Goal: Find contact information: Find contact information

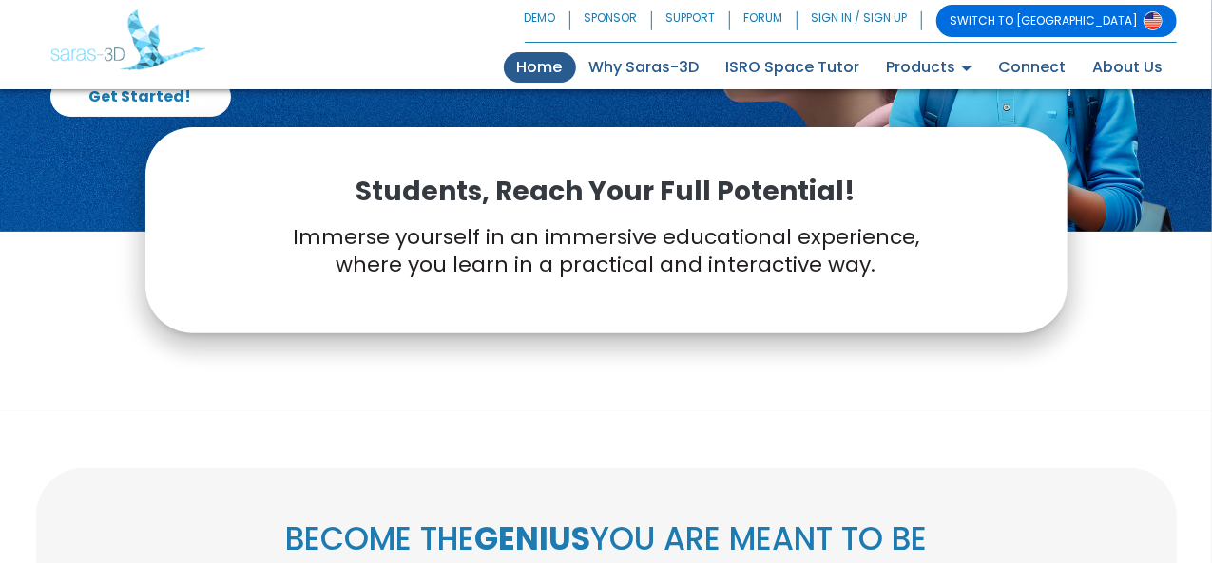
scroll to position [276, 0]
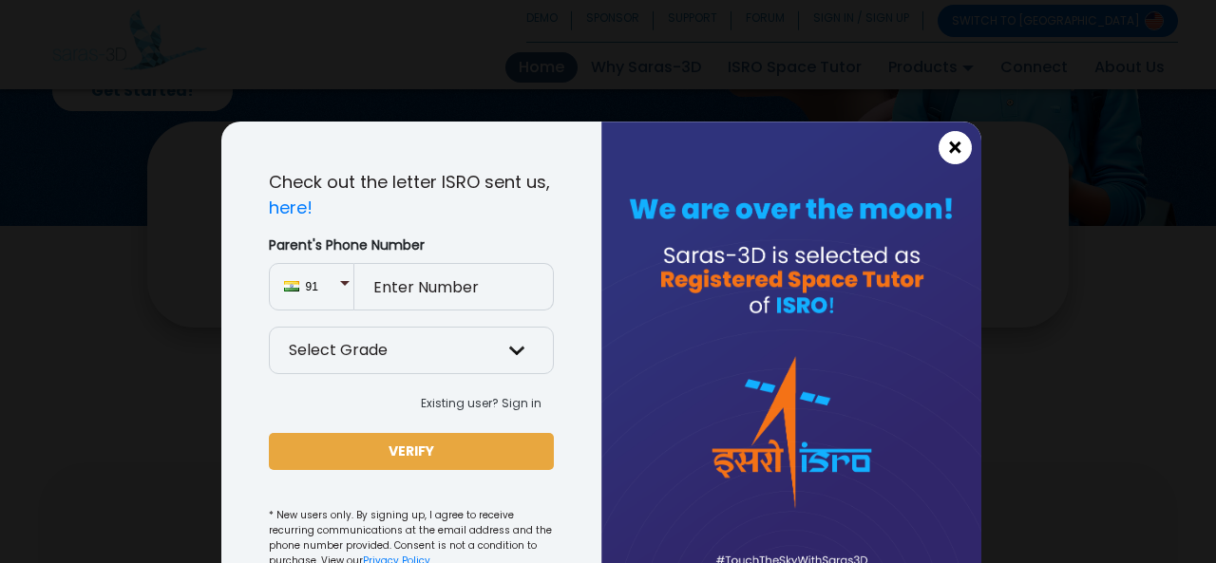
click at [952, 136] on span "×" at bounding box center [955, 148] width 16 height 25
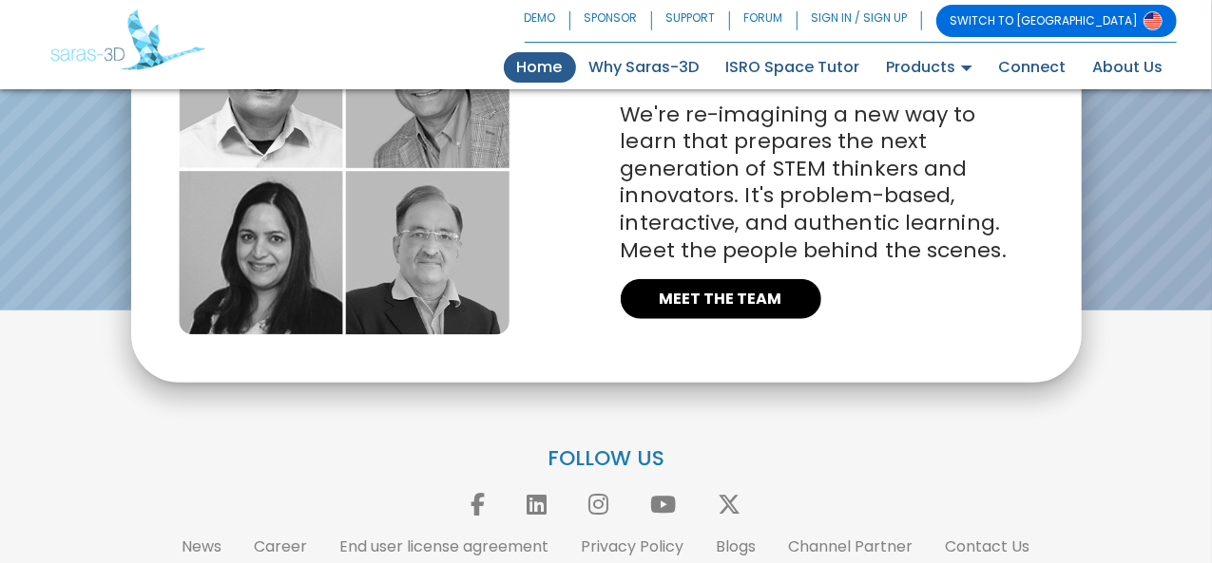
scroll to position [4405, 0]
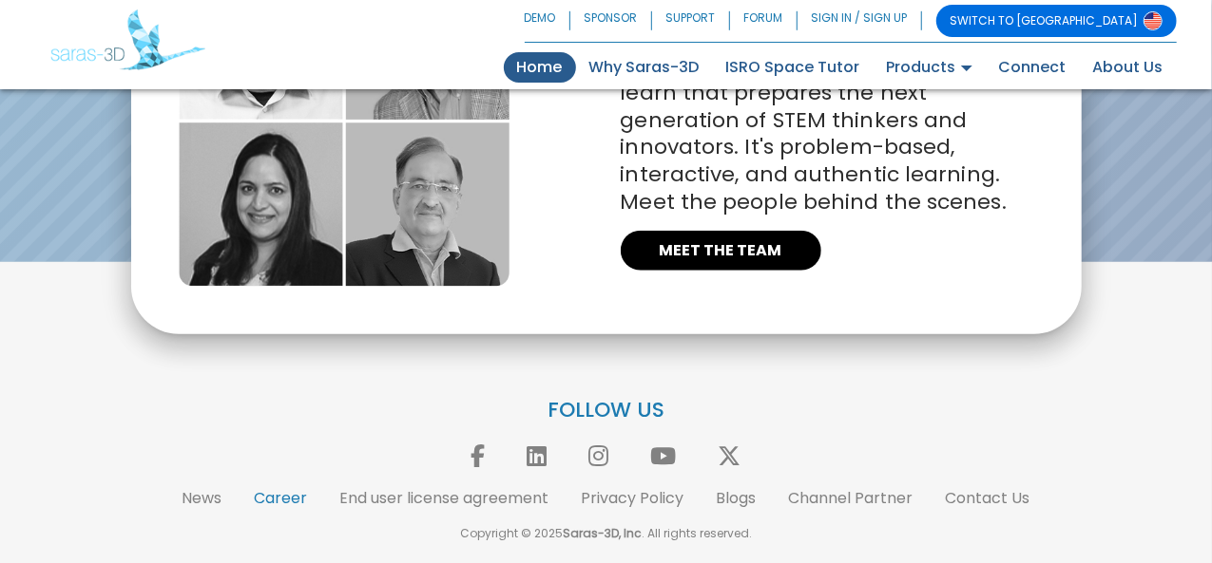
click at [285, 498] on link "Career" at bounding box center [281, 498] width 53 height 22
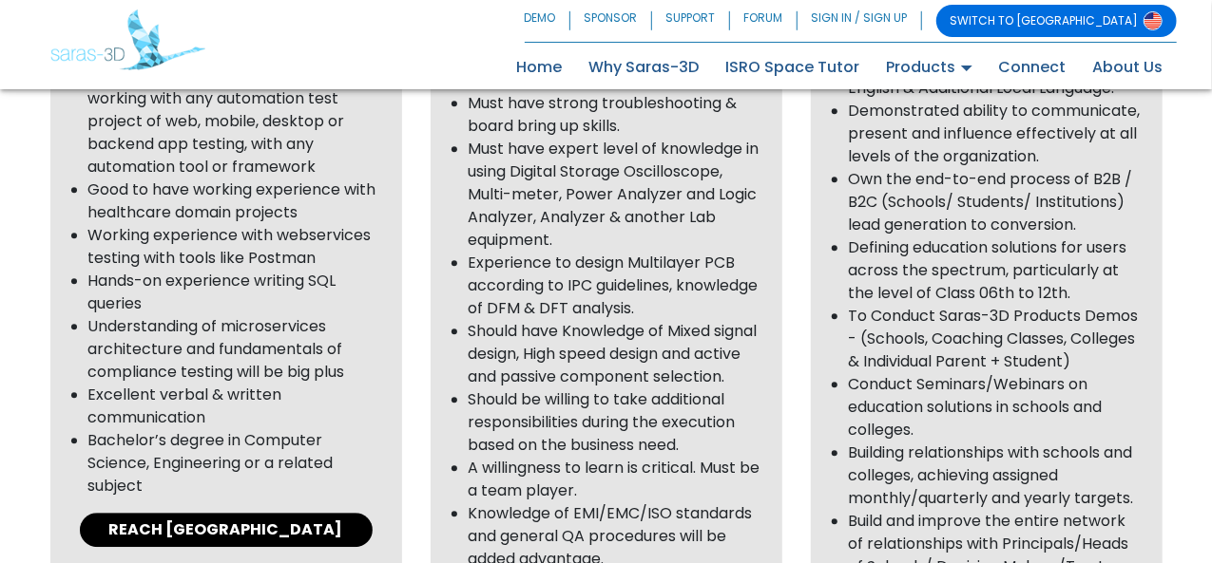
scroll to position [2597, 0]
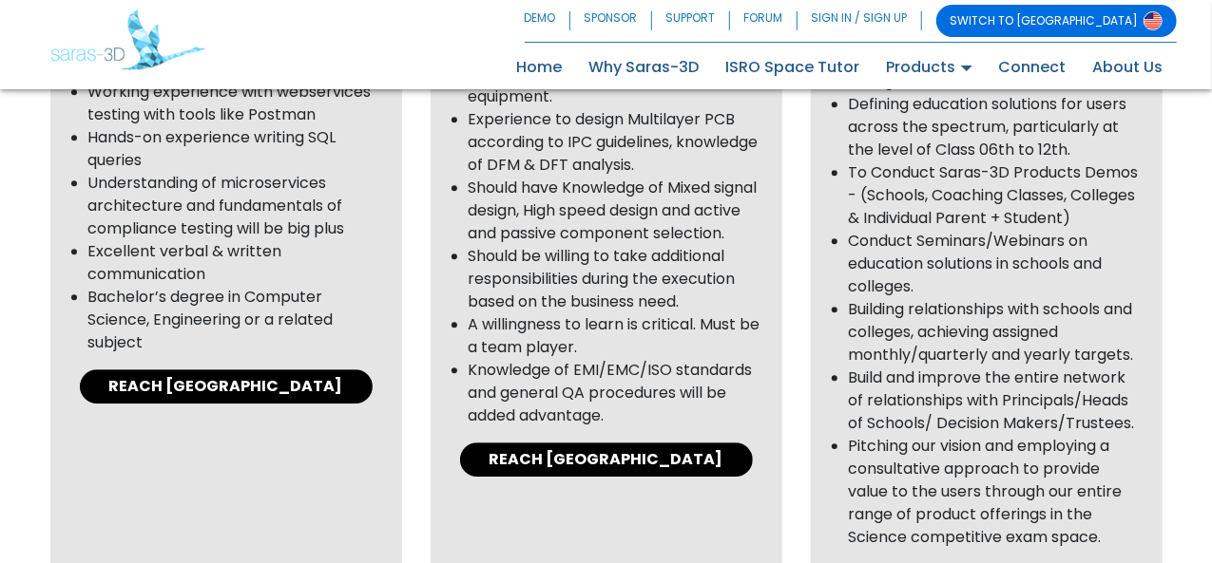
scroll to position [2737, 0]
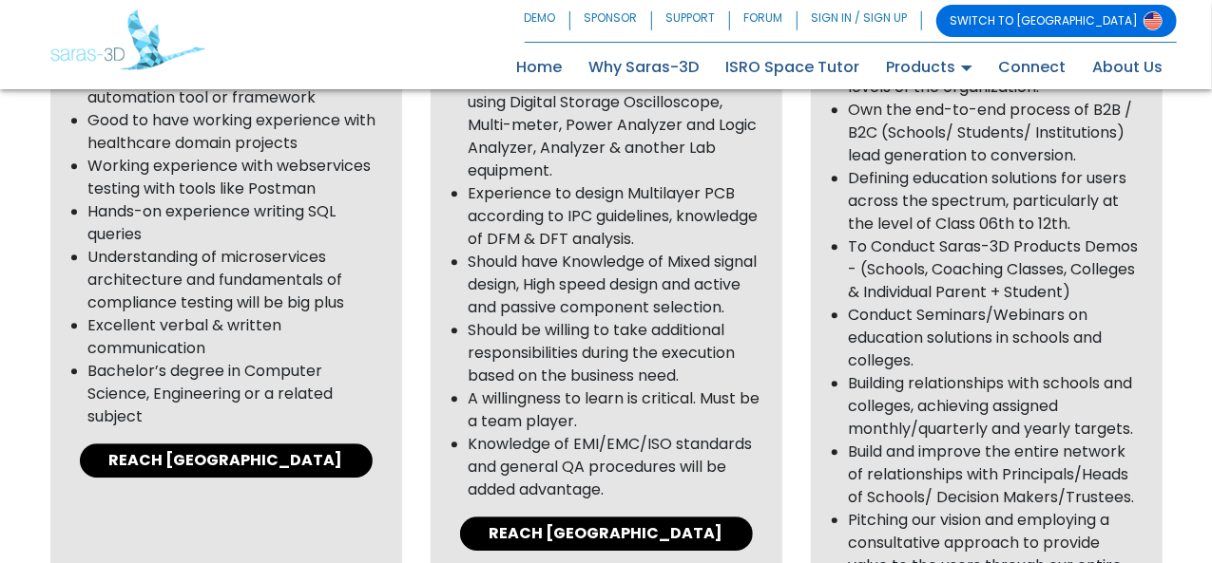
scroll to position [2671, 0]
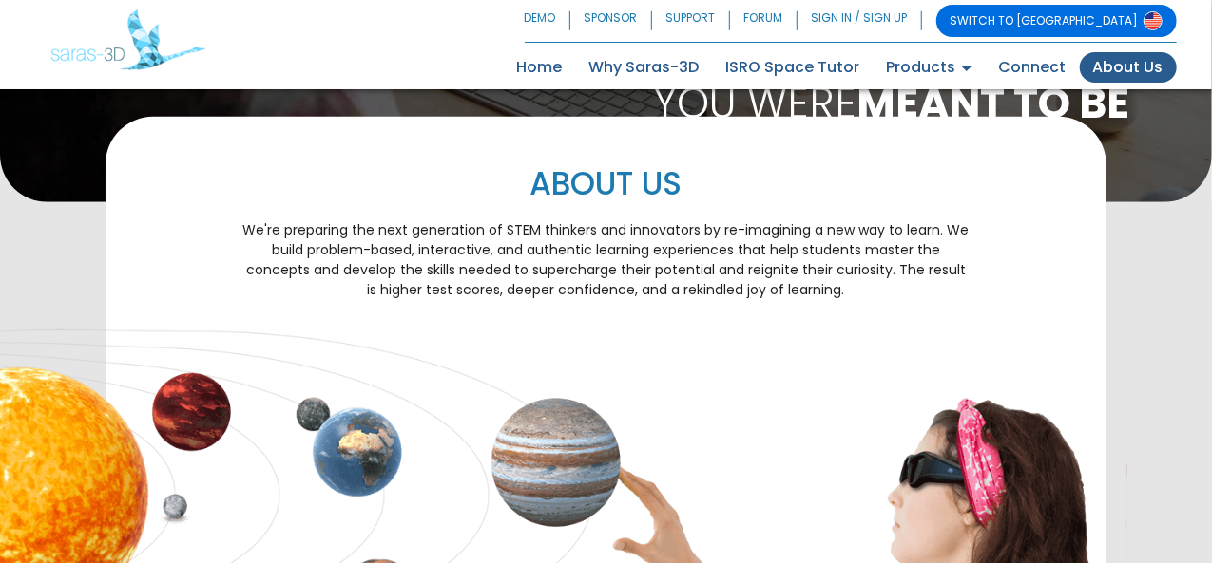
scroll to position [362, 0]
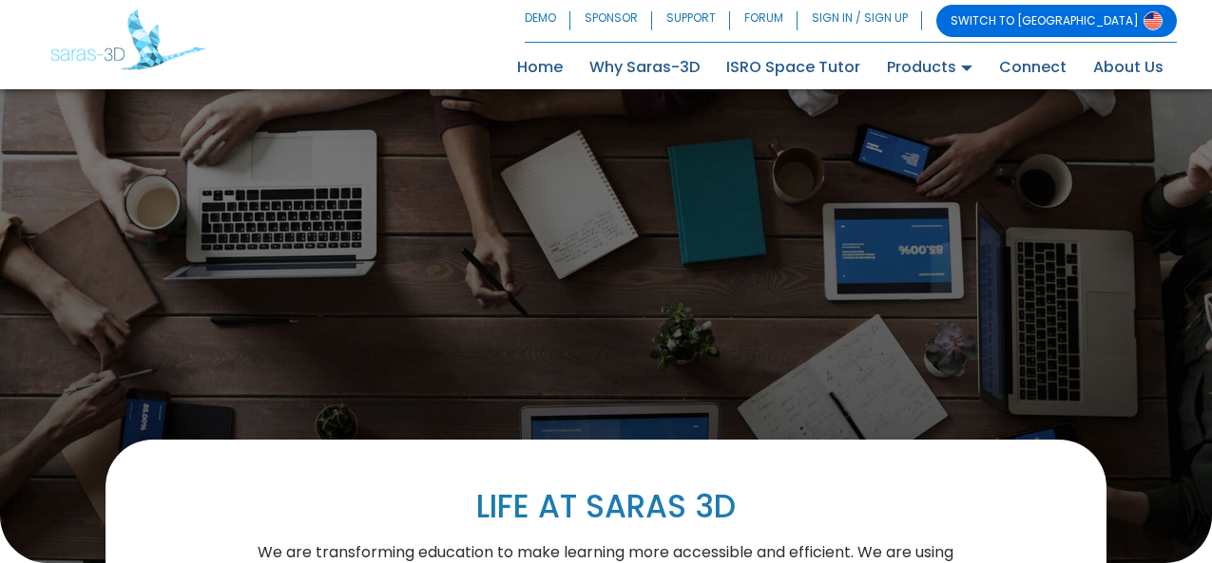
scroll to position [2671, 0]
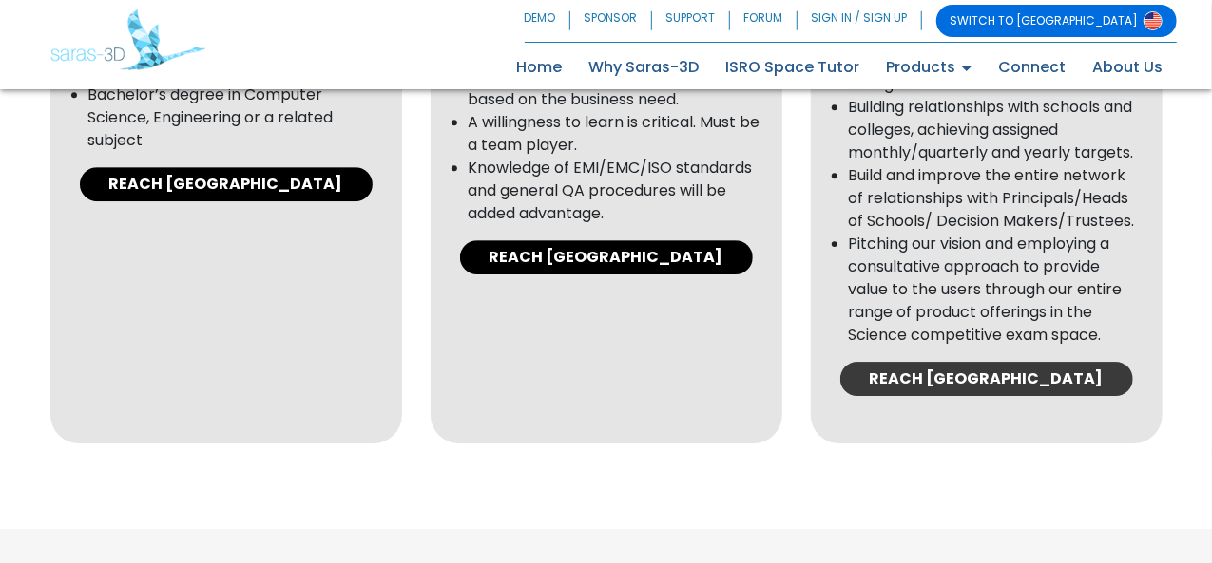
scroll to position [2948, 0]
